Goal: Use online tool/utility

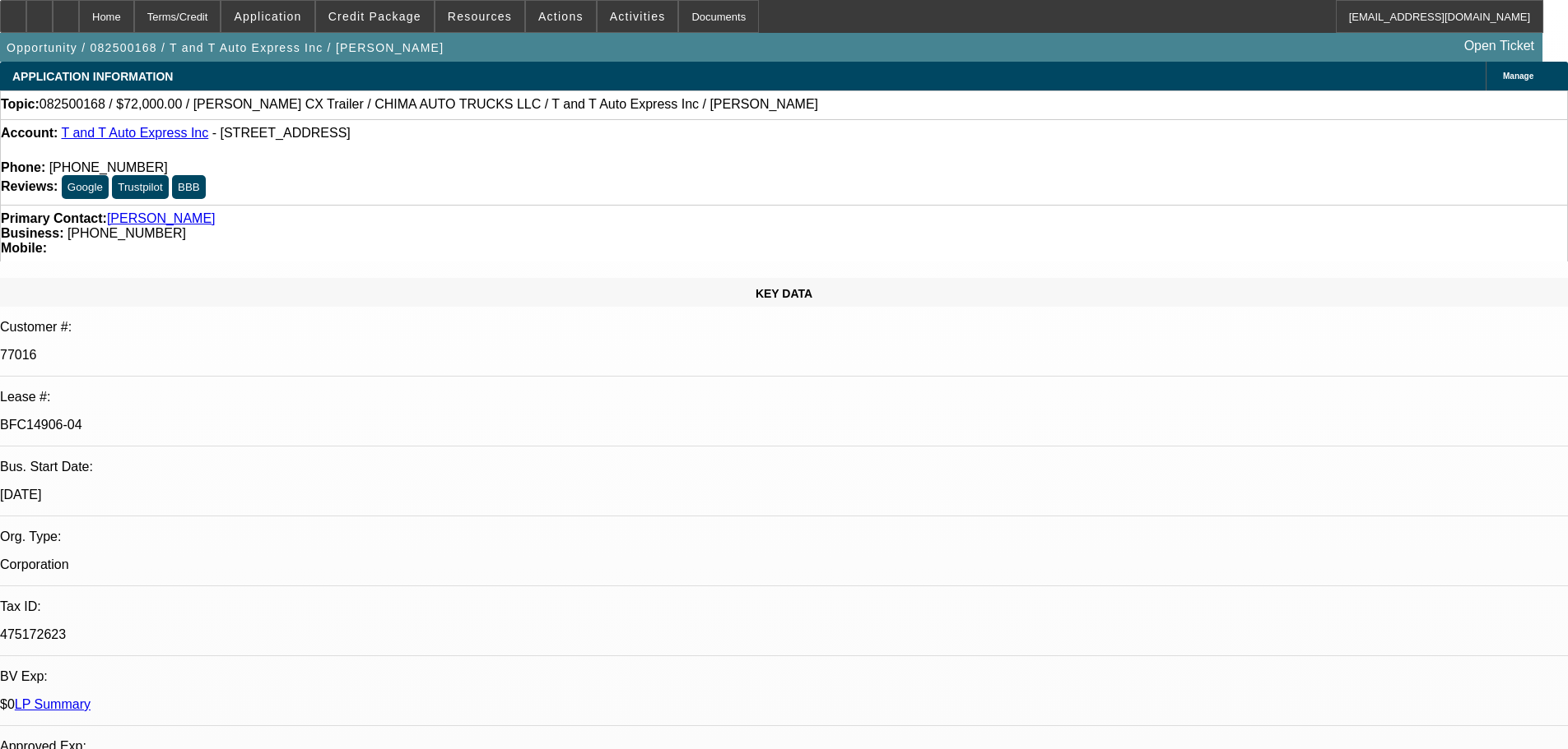
select select "0"
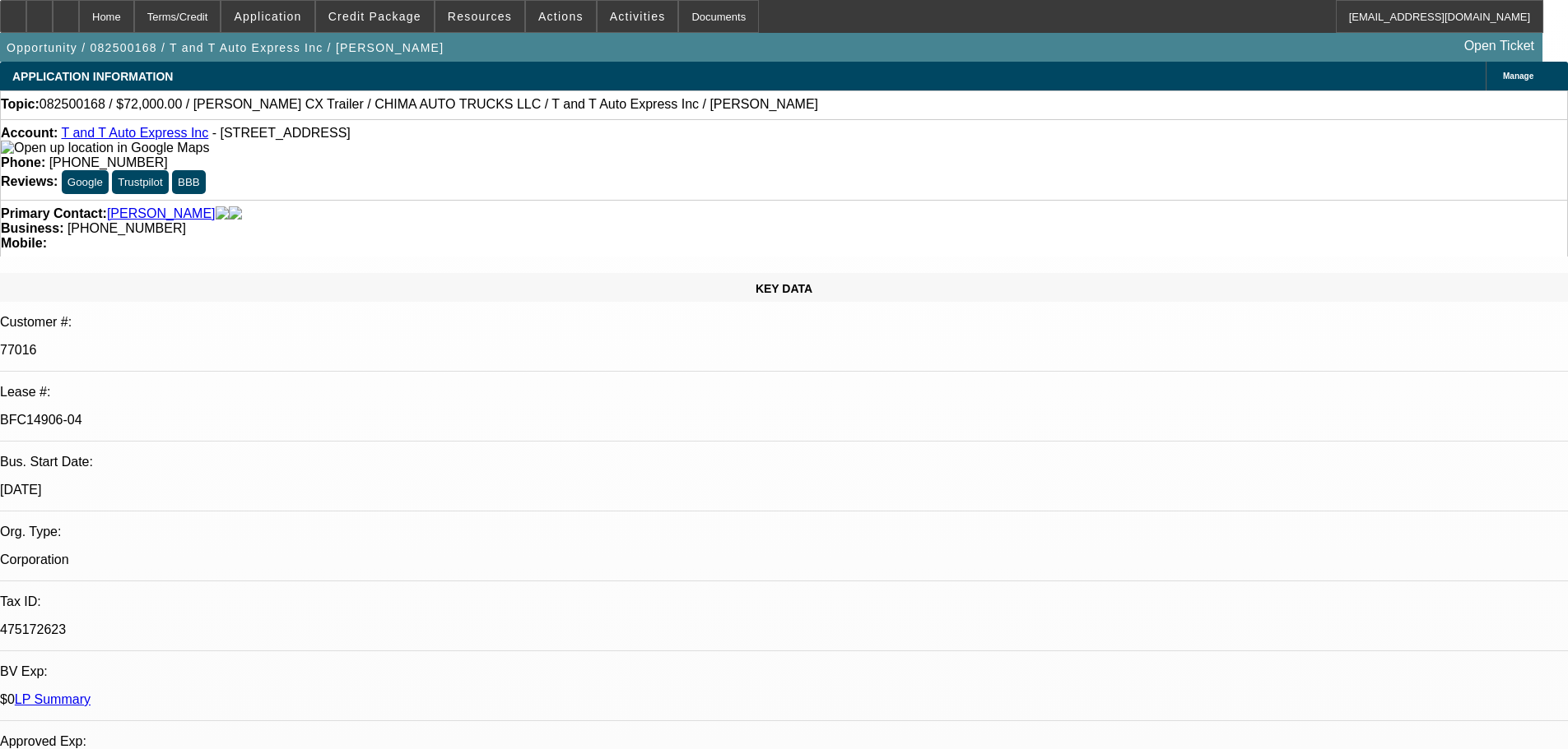
select select "2"
select select "0.1"
select select "4"
select select "0"
select select "2"
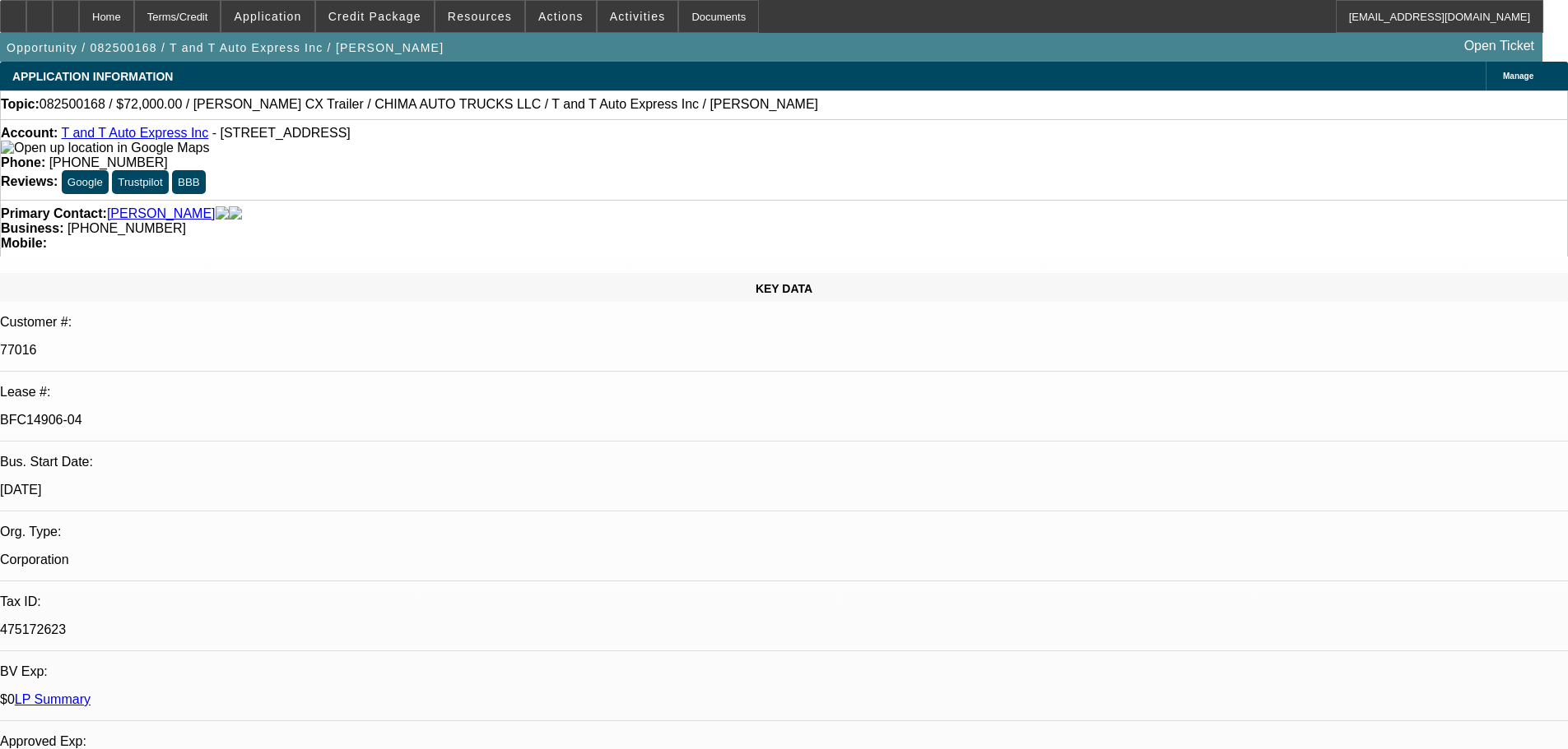
select select "0.1"
select select "4"
select select "0"
select select "2"
select select "0.1"
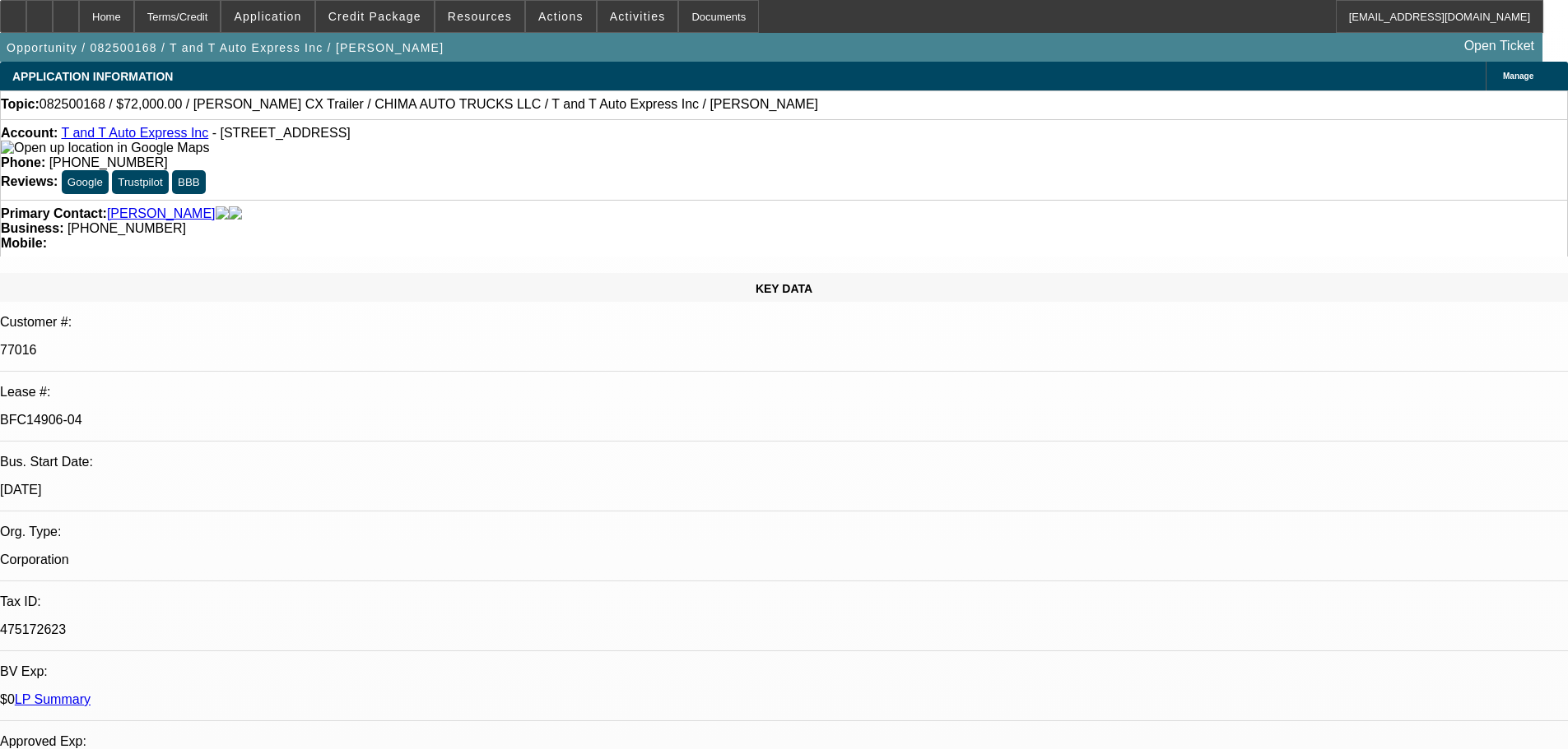
select select "4"
select select "0.15"
select select "2"
select select "0"
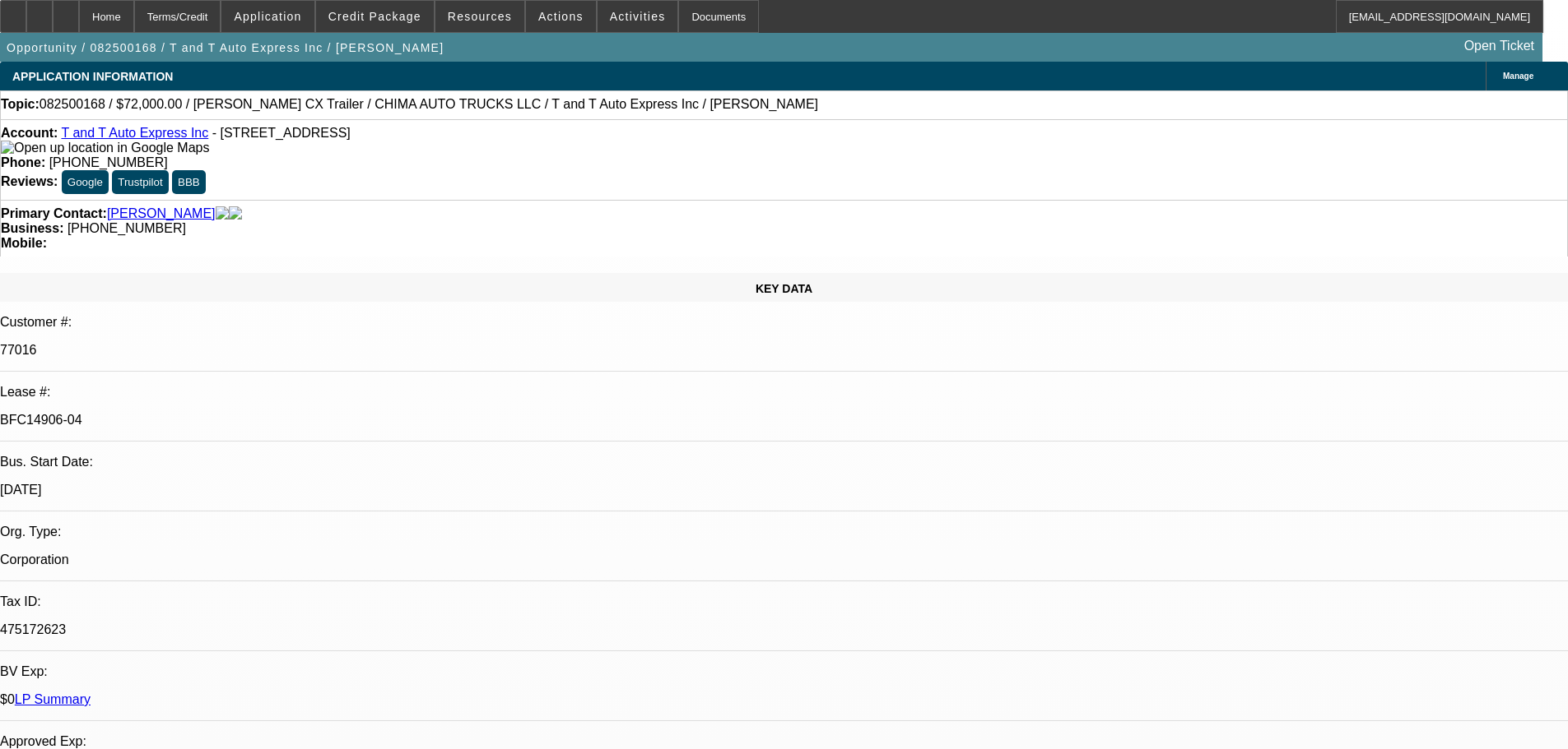
select select "6"
